Goal: Find specific page/section

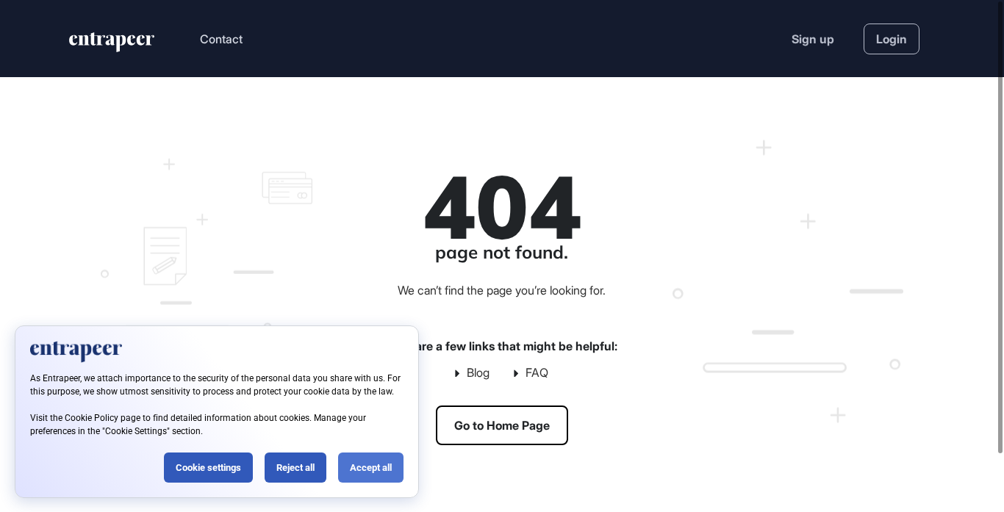
scroll to position [1, 1]
click at [364, 471] on div "Accept all" at bounding box center [370, 468] width 65 height 30
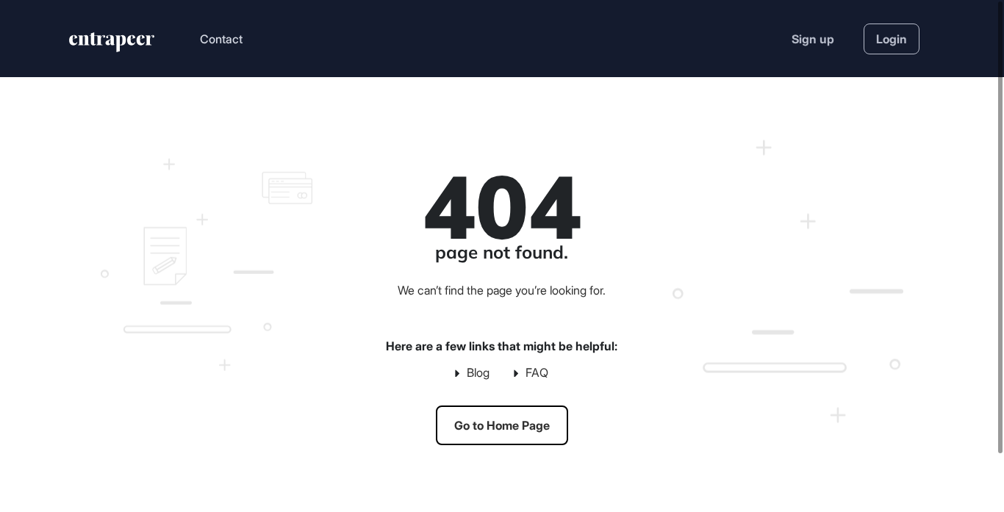
click at [474, 424] on link "Go to Home Page" at bounding box center [502, 426] width 132 height 40
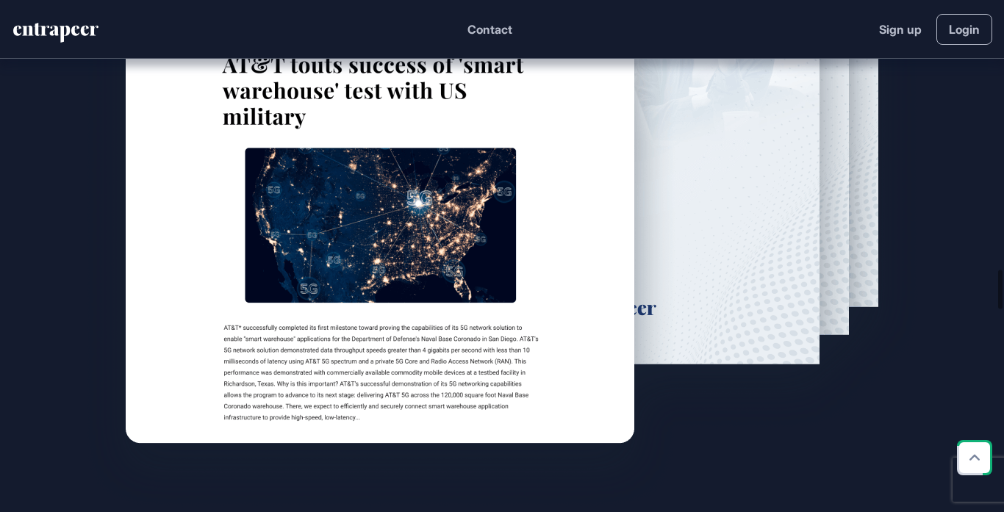
scroll to position [3528, 0]
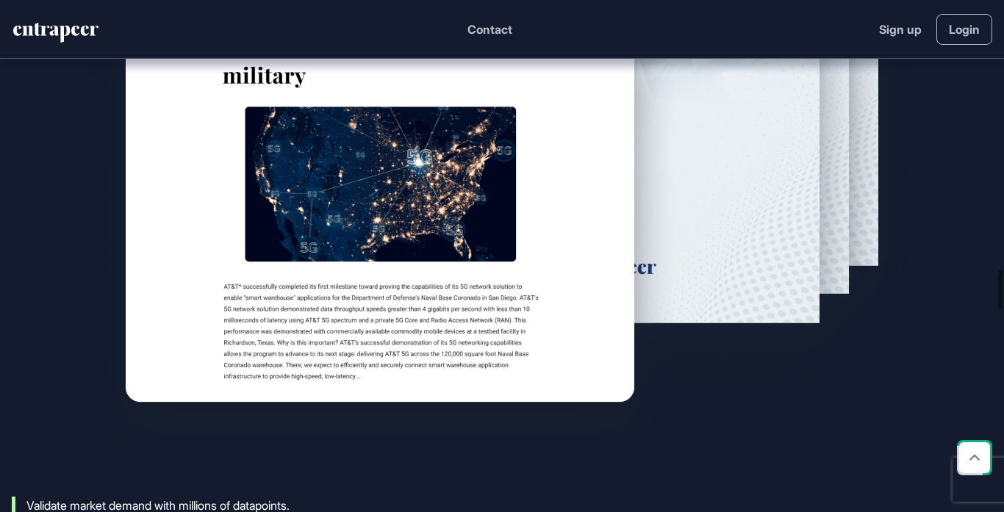
click at [325, 341] on img at bounding box center [502, 64] width 846 height 817
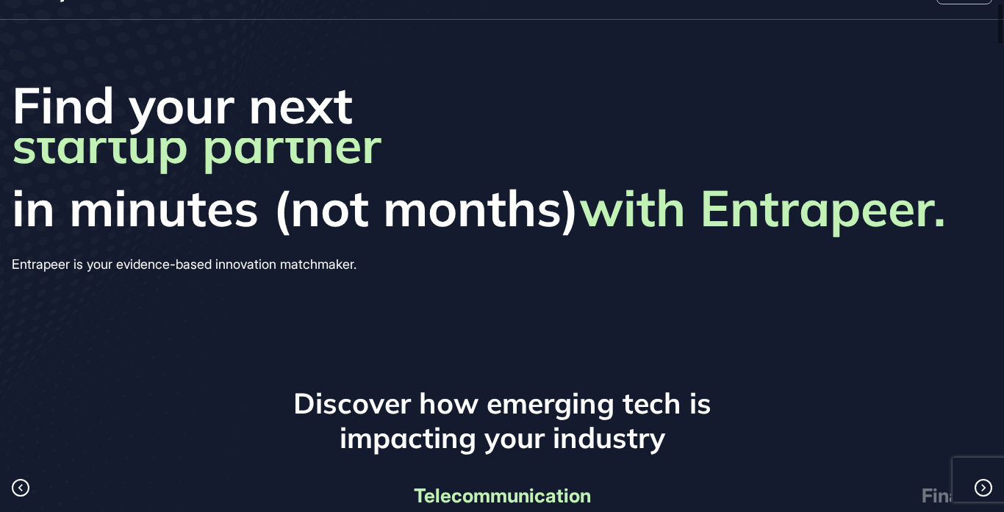
scroll to position [0, 0]
